Goal: Use online tool/utility: Utilize a website feature to perform a specific function

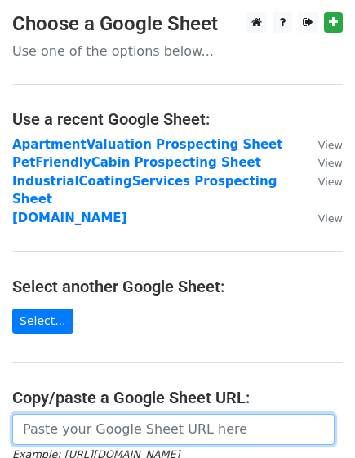
click at [105, 414] on input "url" at bounding box center [173, 429] width 323 height 31
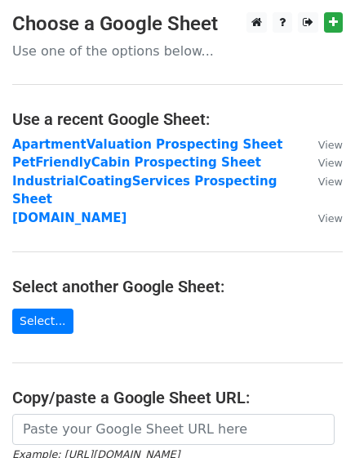
click at [272, 283] on main "Choose a Google Sheet Use one of the options below... Use a recent Google Sheet…" at bounding box center [177, 302] width 355 height 581
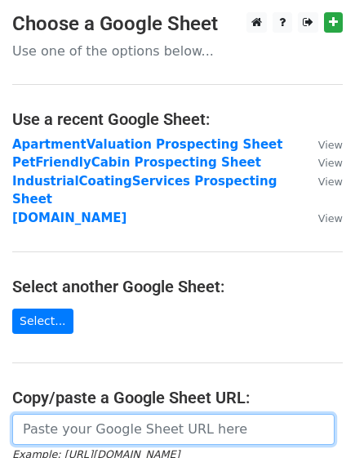
drag, startPoint x: 204, startPoint y: 416, endPoint x: 221, endPoint y: 396, distance: 25.5
click at [204, 416] on input "url" at bounding box center [173, 429] width 323 height 31
click at [160, 414] on input "url" at bounding box center [173, 429] width 323 height 31
paste input "https://docs.google.com/spreadsheets/d/1lDKX7w1ozbjqKu2EpuDN7IpRWgvIXRkZv02HZx_…"
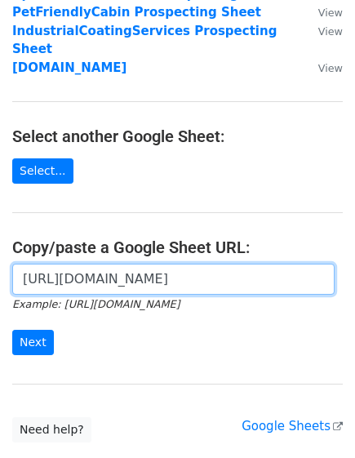
scroll to position [163, 0]
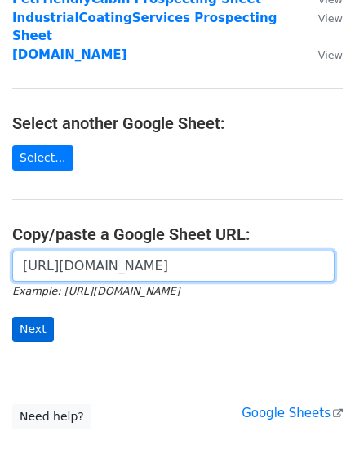
type input "https://docs.google.com/spreadsheets/d/1lDKX7w1ozbjqKu2EpuDN7IpRWgvIXRkZv02HZx_…"
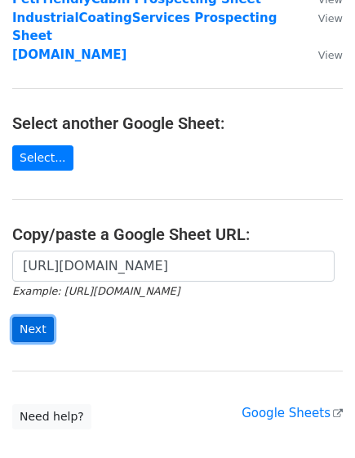
click at [46, 317] on input "Next" at bounding box center [33, 329] width 42 height 25
